Goal: Transaction & Acquisition: Purchase product/service

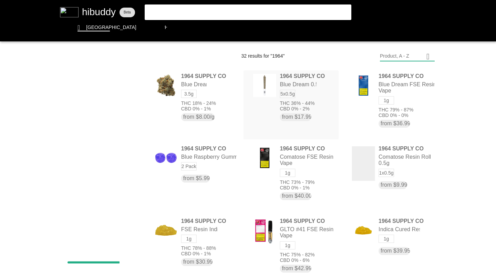
click at [398, 52] on flt-glass-pane at bounding box center [248, 137] width 496 height 275
click at [391, 123] on flt-glass-pane at bounding box center [248, 137] width 496 height 275
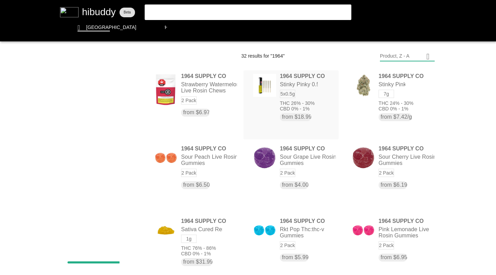
click at [390, 56] on flt-glass-pane at bounding box center [248, 137] width 496 height 275
click at [389, 103] on flt-glass-pane at bounding box center [248, 137] width 496 height 275
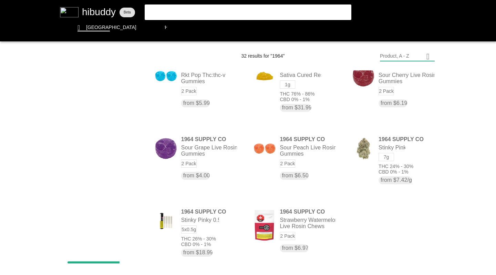
click at [347, 28] on flt-glass-pane at bounding box center [248, 137] width 496 height 275
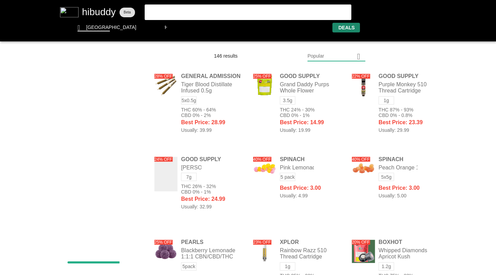
click at [325, 56] on flt-glass-pane at bounding box center [248, 137] width 496 height 275
click at [314, 156] on flt-glass-pane at bounding box center [248, 137] width 496 height 275
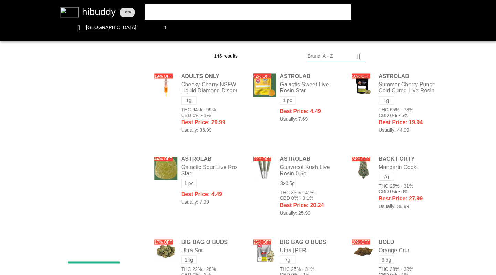
click at [399, 110] on flt-glass-pane at bounding box center [248, 137] width 496 height 275
click at [378, 84] on flt-glass-pane at bounding box center [248, 137] width 496 height 275
